Goal: Transaction & Acquisition: Purchase product/service

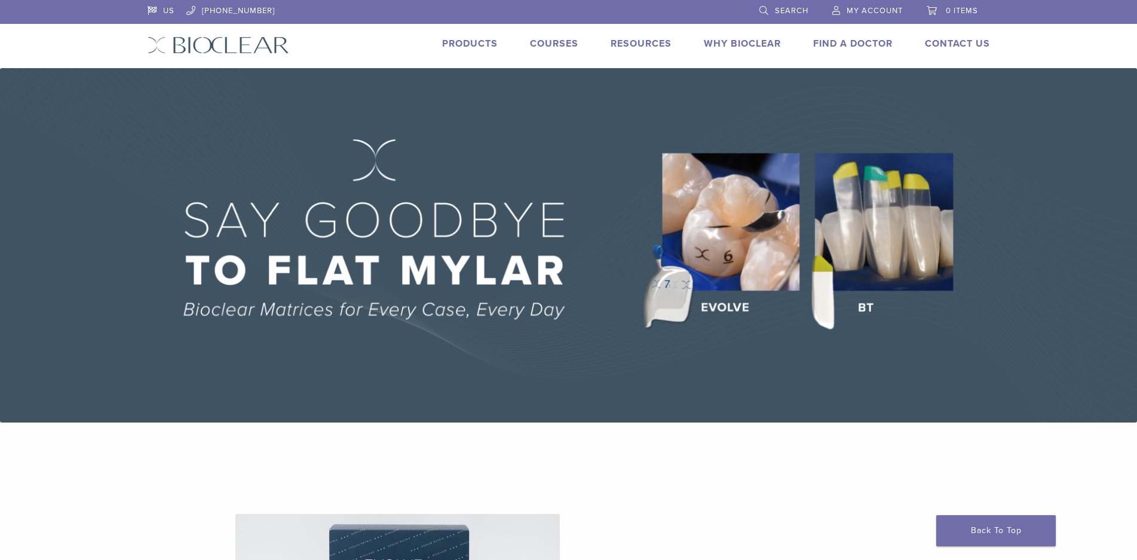
click at [854, 8] on span "My Account" at bounding box center [875, 11] width 56 height 10
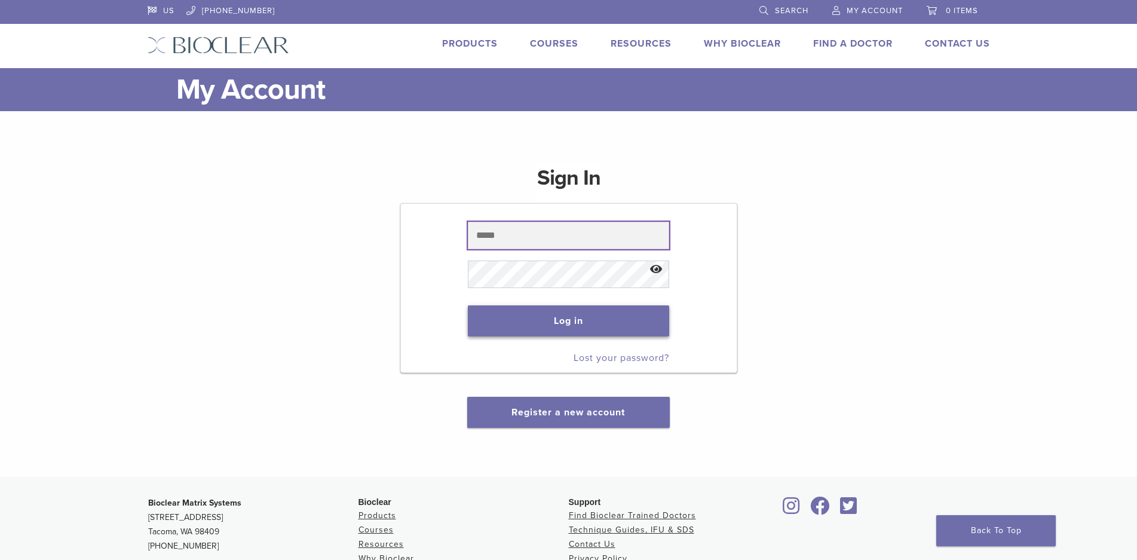
type input "**********"
click at [572, 323] on button "Log in" at bounding box center [568, 320] width 201 height 31
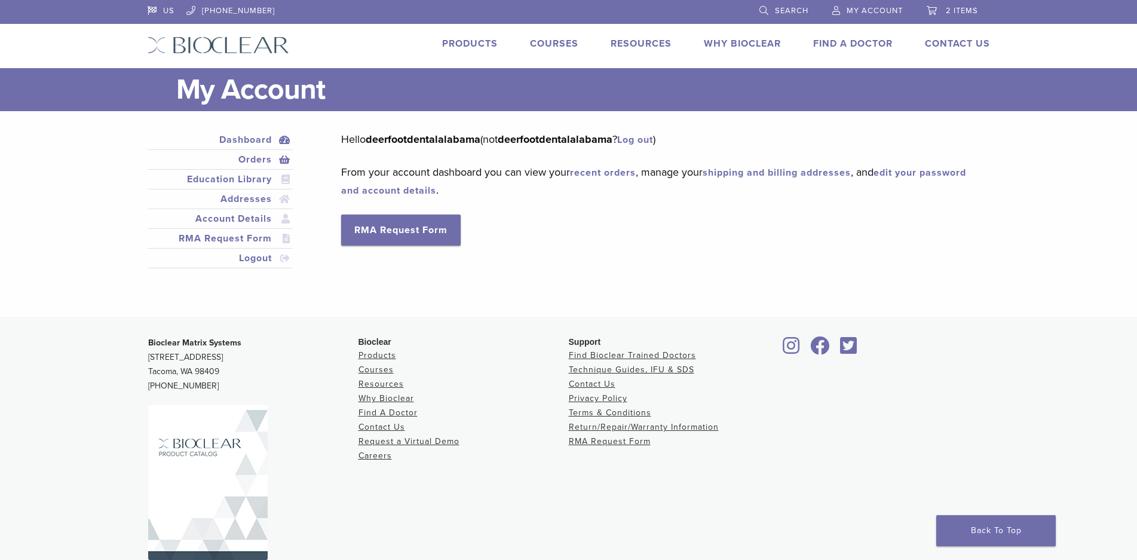
click at [261, 163] on link "Orders" at bounding box center [220, 159] width 141 height 14
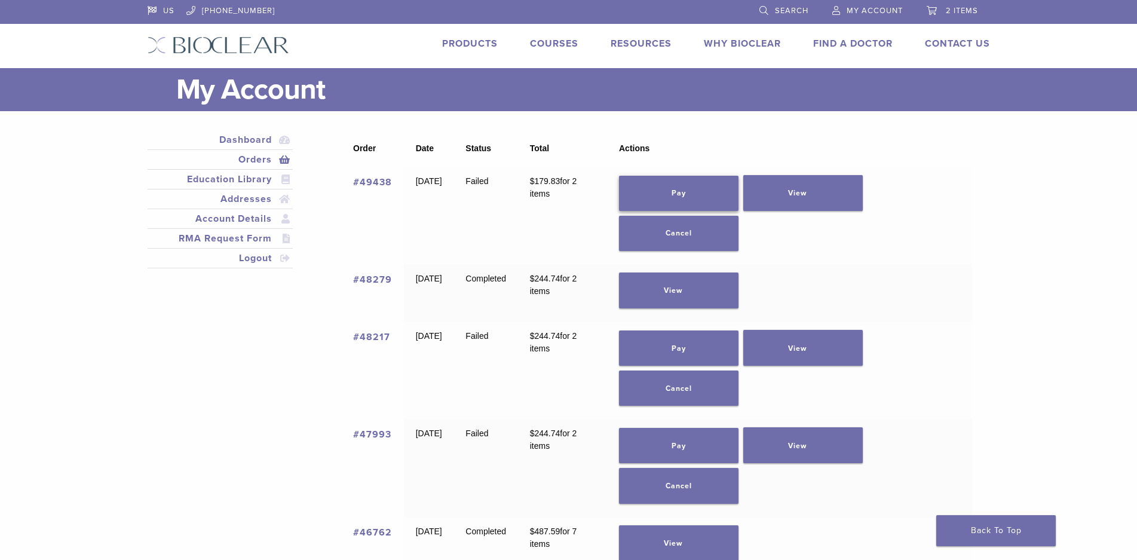
click at [737, 184] on link "Pay" at bounding box center [679, 193] width 120 height 35
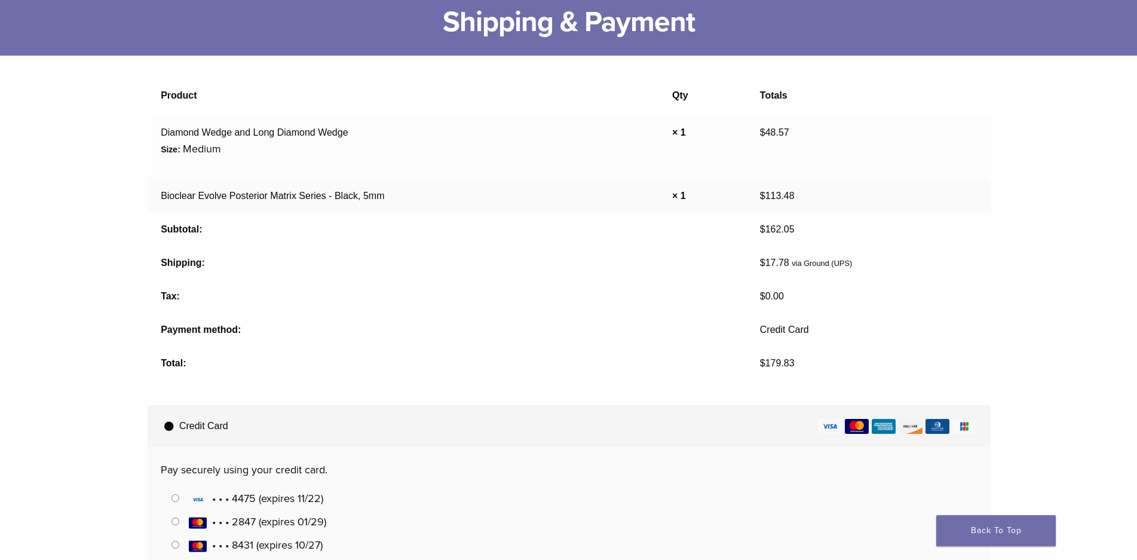
scroll to position [299, 0]
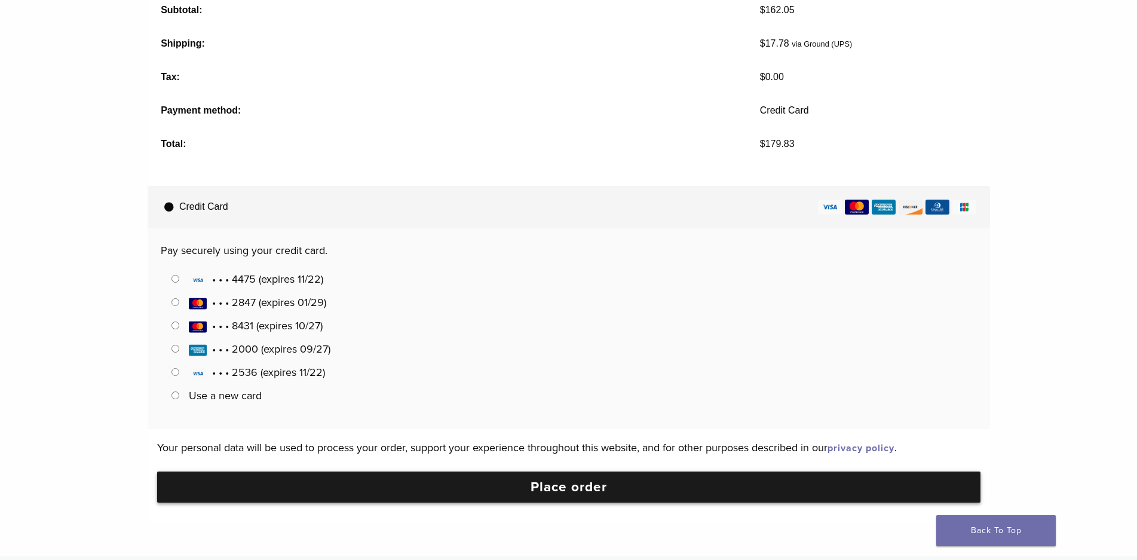
click at [599, 493] on button "Place order" at bounding box center [568, 486] width 823 height 31
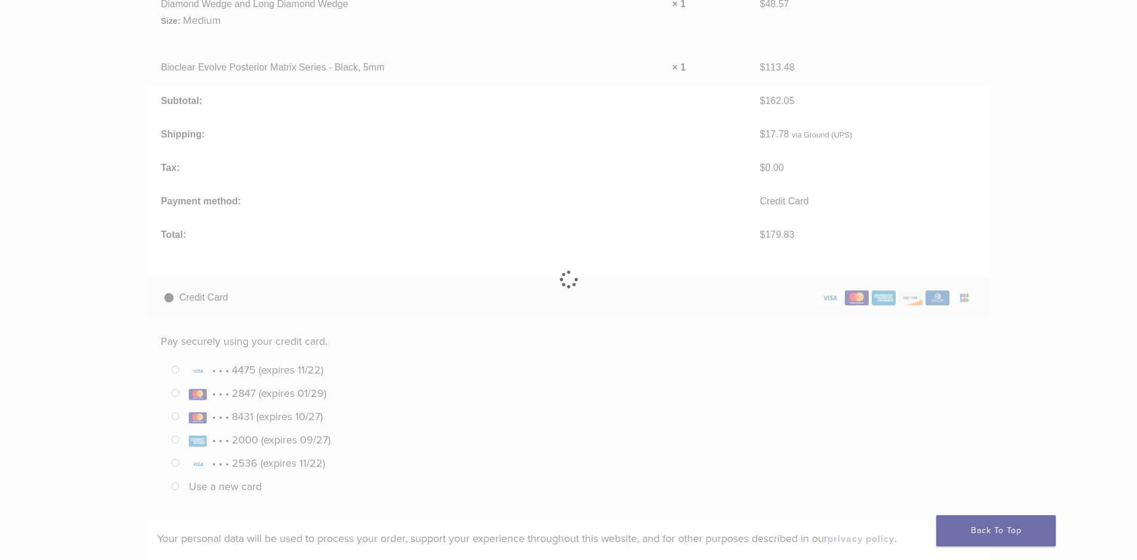
scroll to position [0, 0]
